Goal: Task Accomplishment & Management: Use online tool/utility

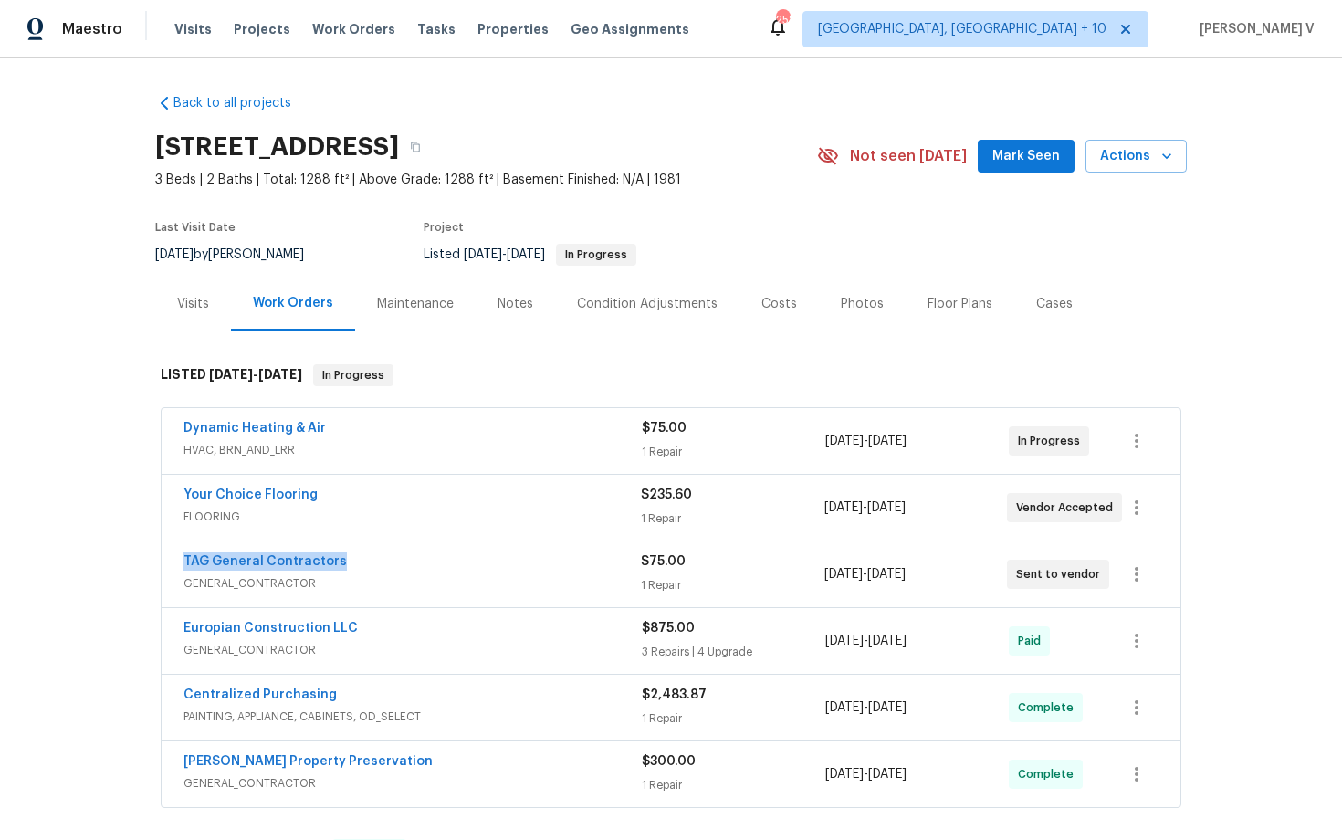
scroll to position [100, 0]
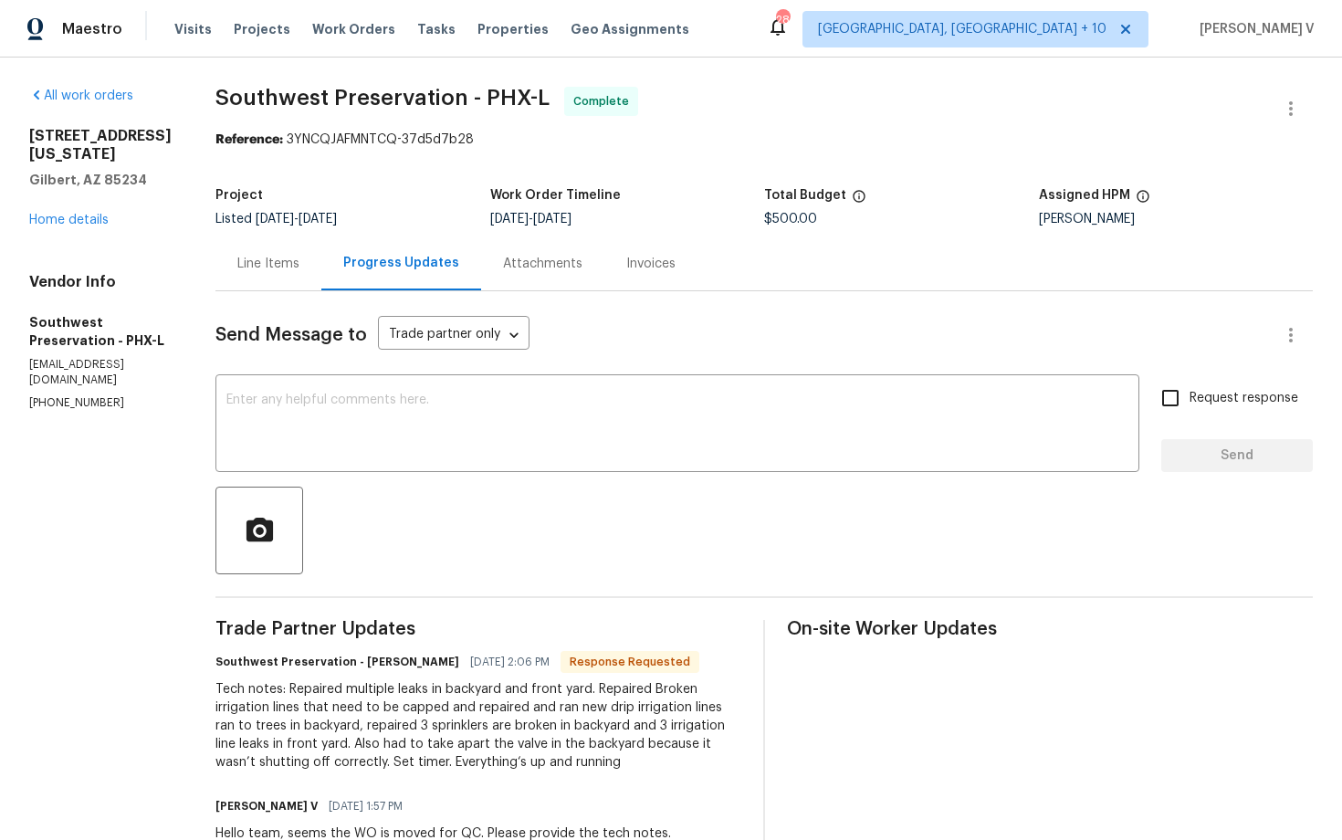
click at [284, 274] on div "Line Items" at bounding box center [268, 263] width 106 height 54
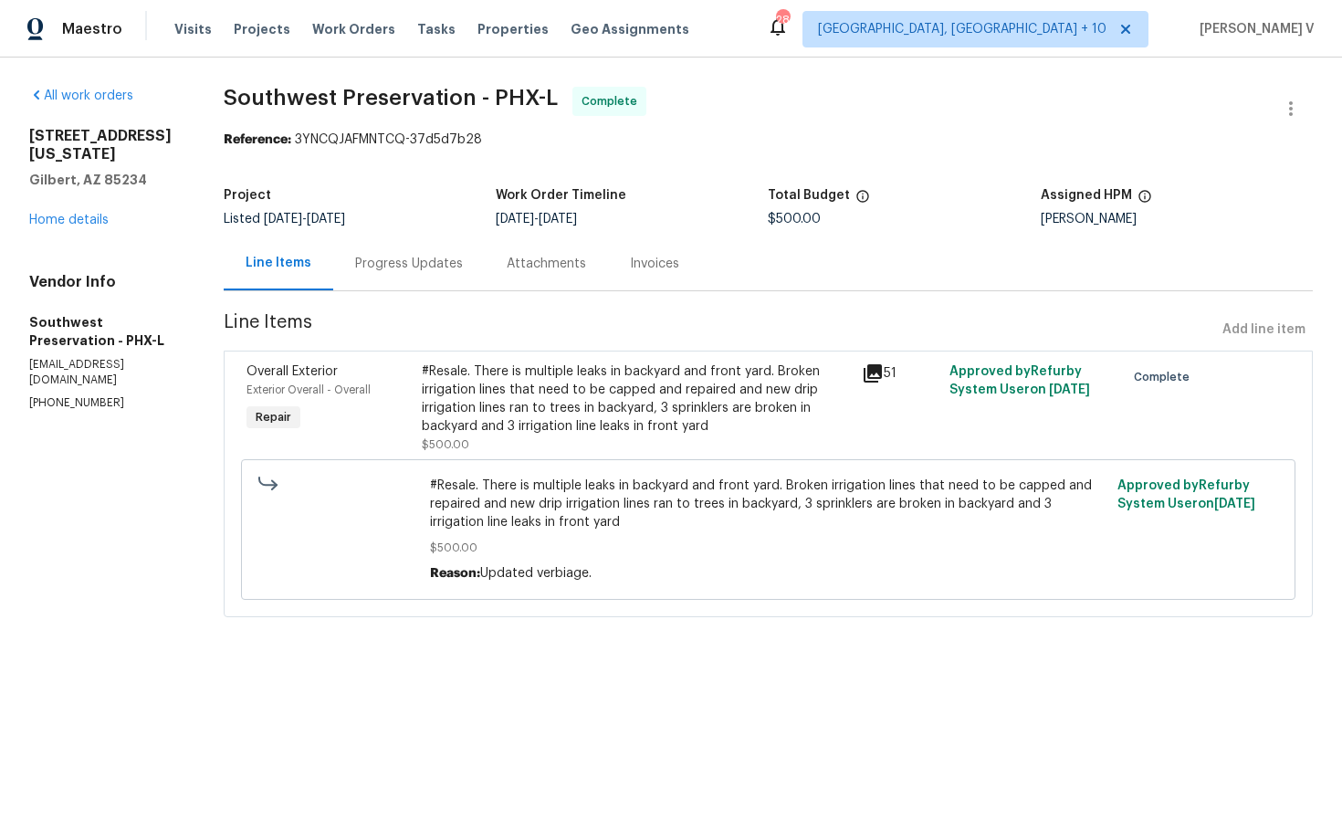
click at [493, 260] on div "Attachments" at bounding box center [546, 263] width 123 height 54
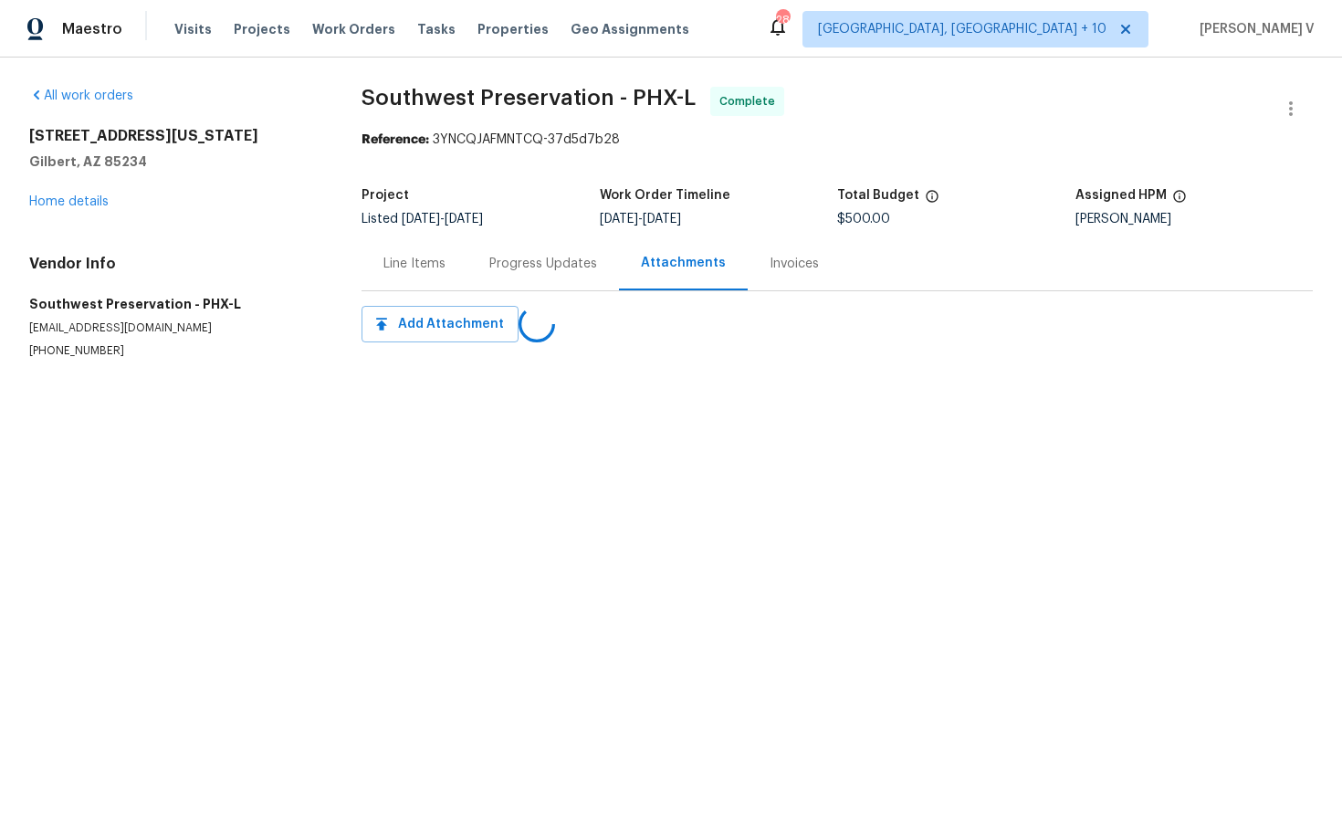
click at [493, 260] on div "Progress Updates" at bounding box center [543, 264] width 108 height 18
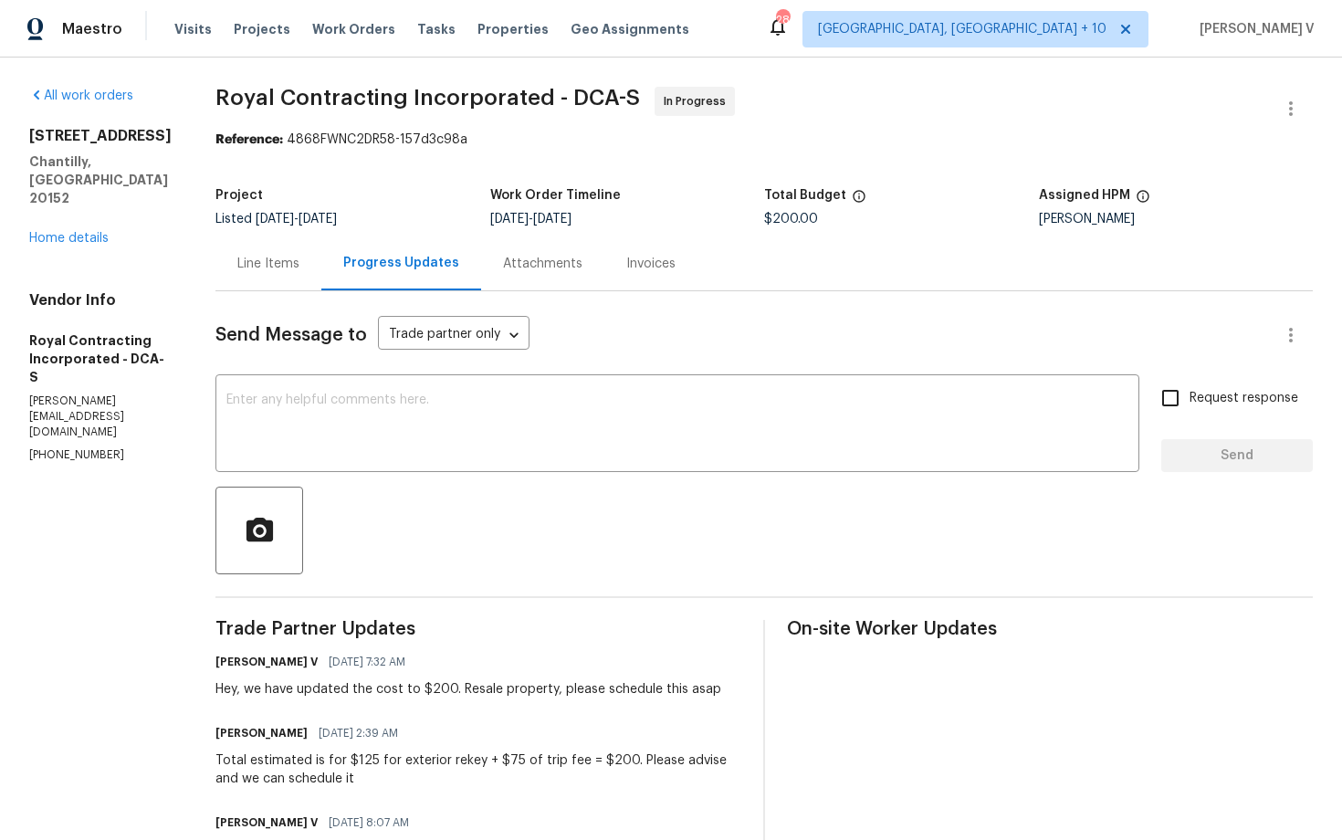
click at [81, 61] on div "All work orders 26124 Flintonbridge Dr Chantilly, VA 20152 Home details Vendor …" at bounding box center [671, 664] width 1342 height 1213
